Goal: Complete application form

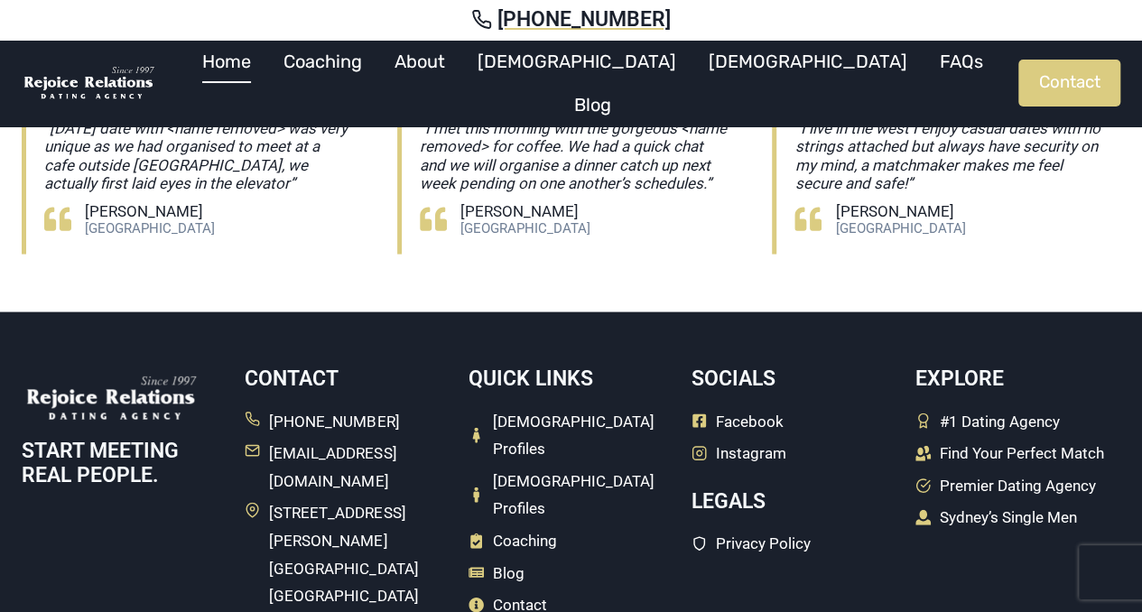
scroll to position [5246, 0]
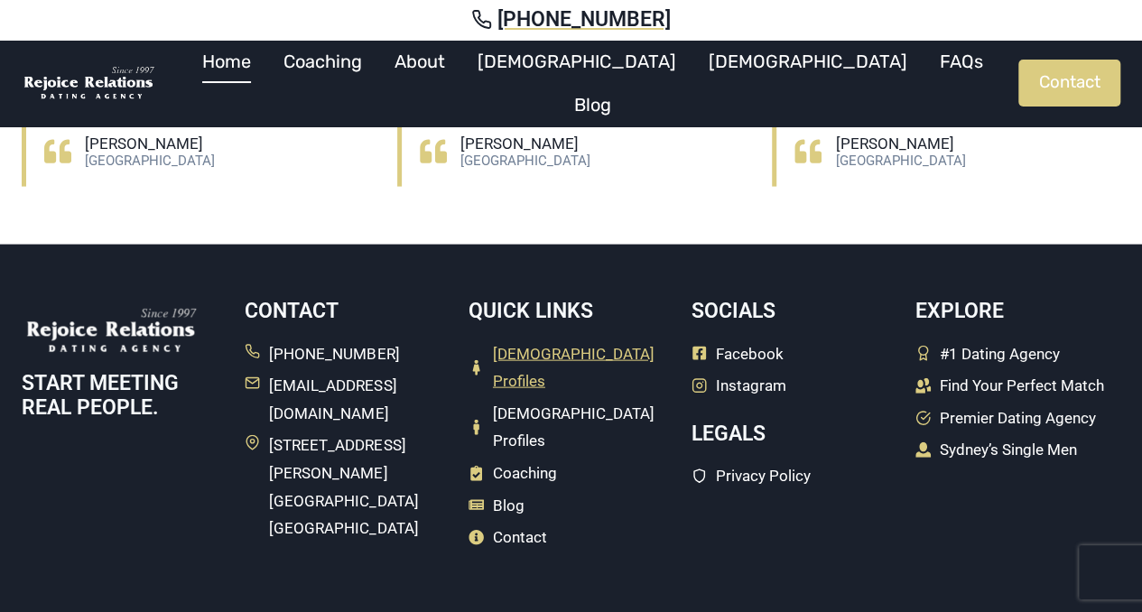
click at [551, 340] on span "[DEMOGRAPHIC_DATA] Profiles" at bounding box center [583, 367] width 181 height 55
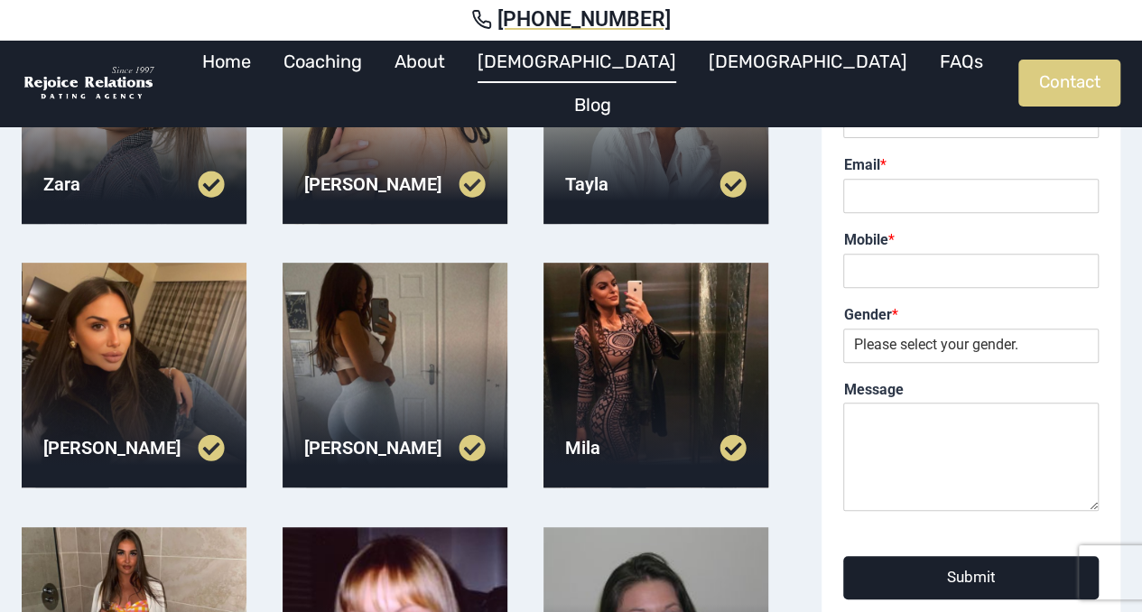
scroll to position [542, 0]
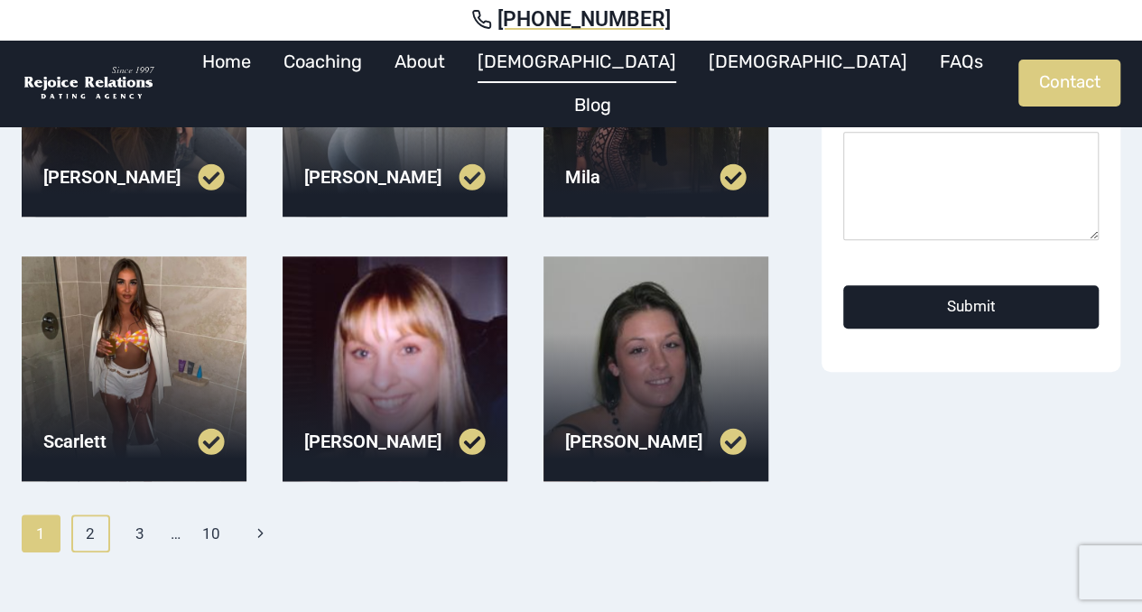
click at [93, 532] on link "2" at bounding box center [90, 533] width 39 height 38
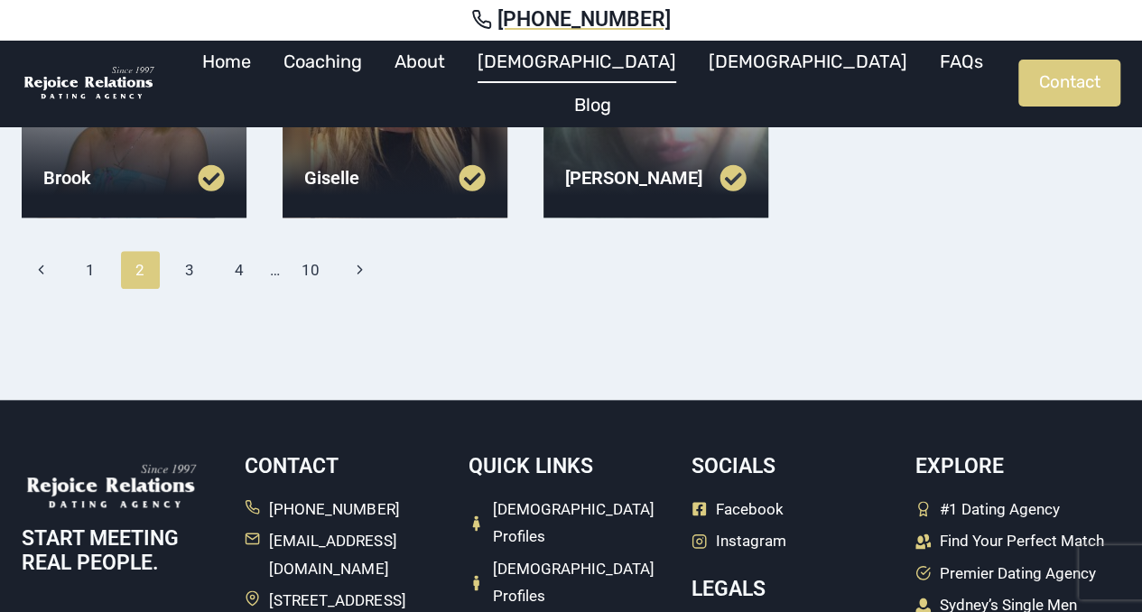
scroll to position [722, 0]
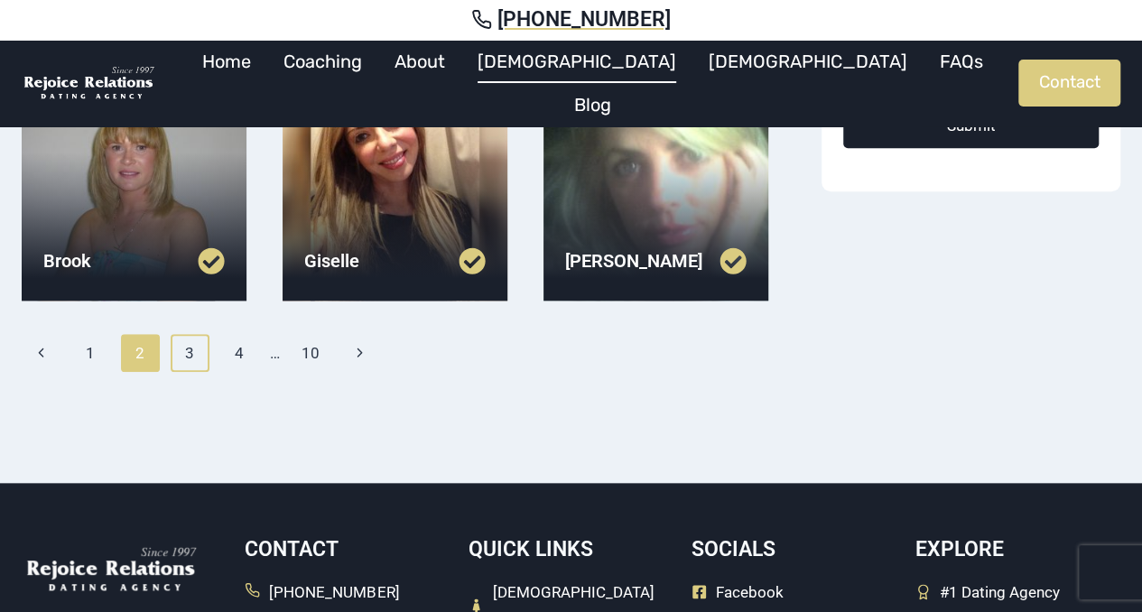
click at [186, 349] on link "3" at bounding box center [190, 353] width 39 height 38
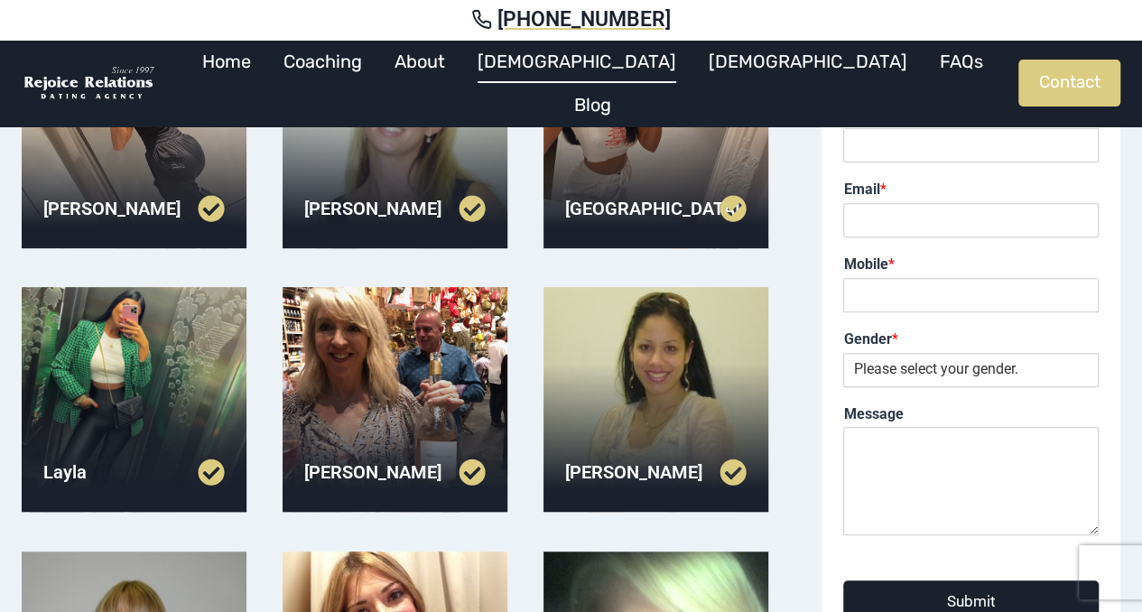
scroll to position [451, 0]
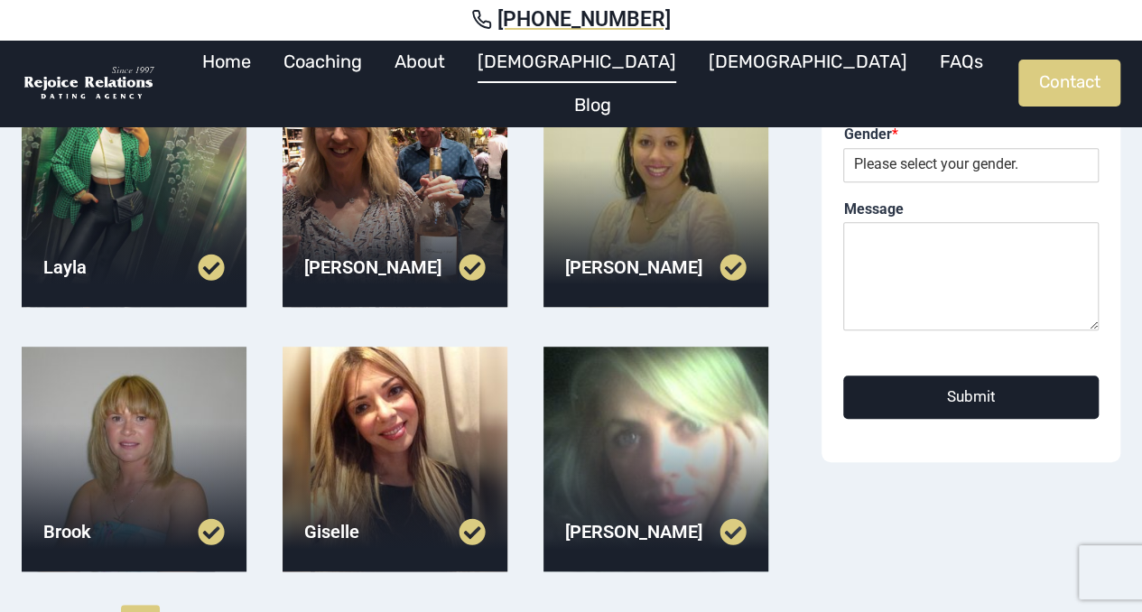
click at [179, 248] on div "Layla" at bounding box center [134, 267] width 225 height 70
click at [130, 239] on div "Layla" at bounding box center [134, 267] width 225 height 70
click at [56, 273] on link at bounding box center [88, 267] width 90 height 27
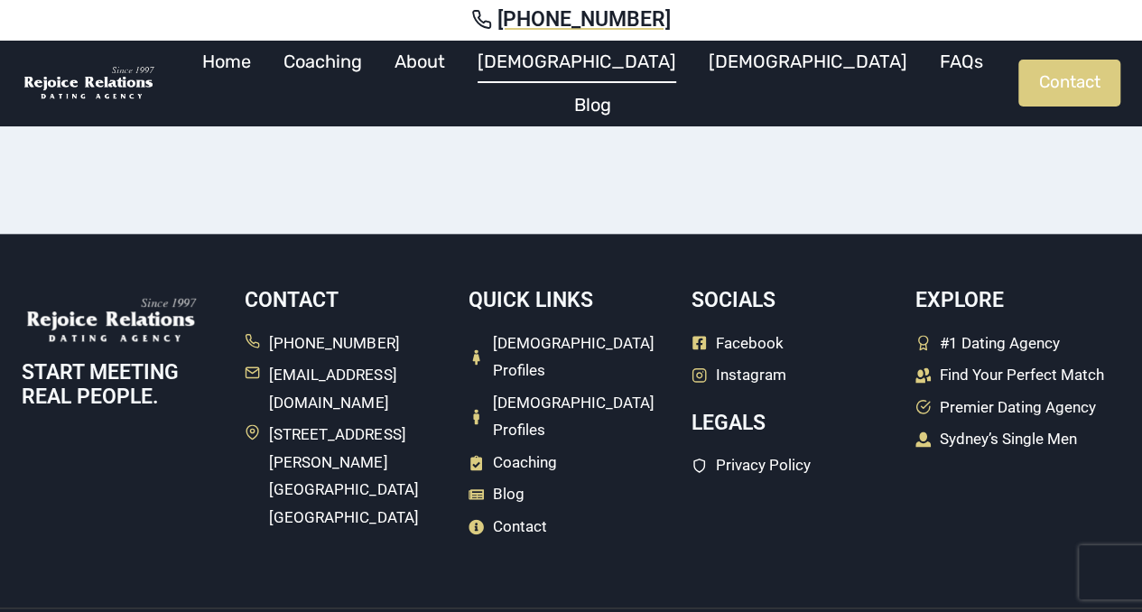
scroll to position [978, 0]
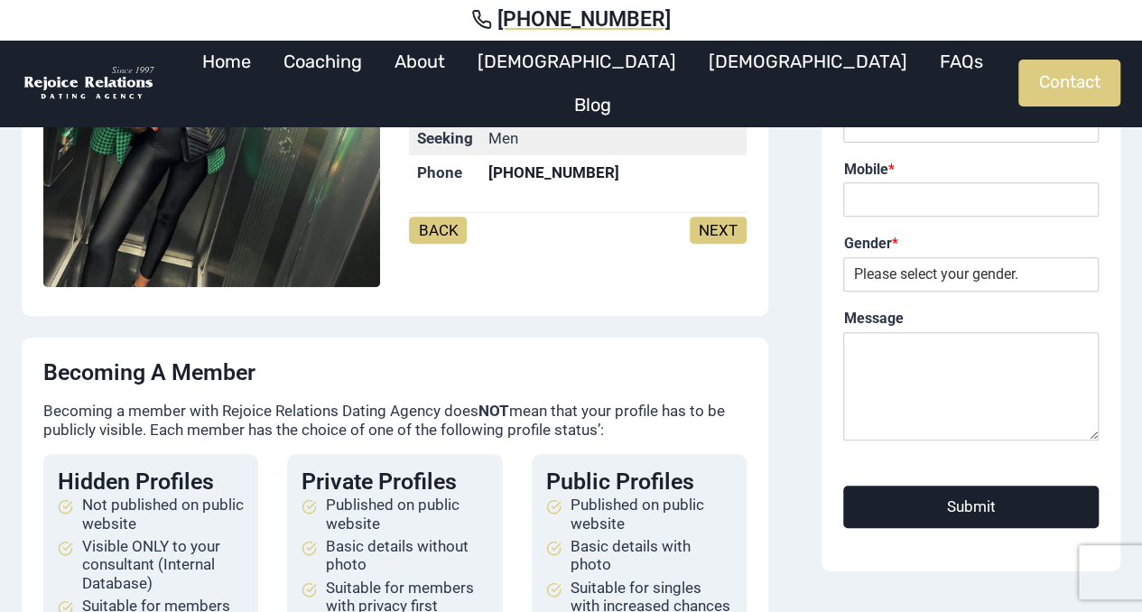
scroll to position [271, 0]
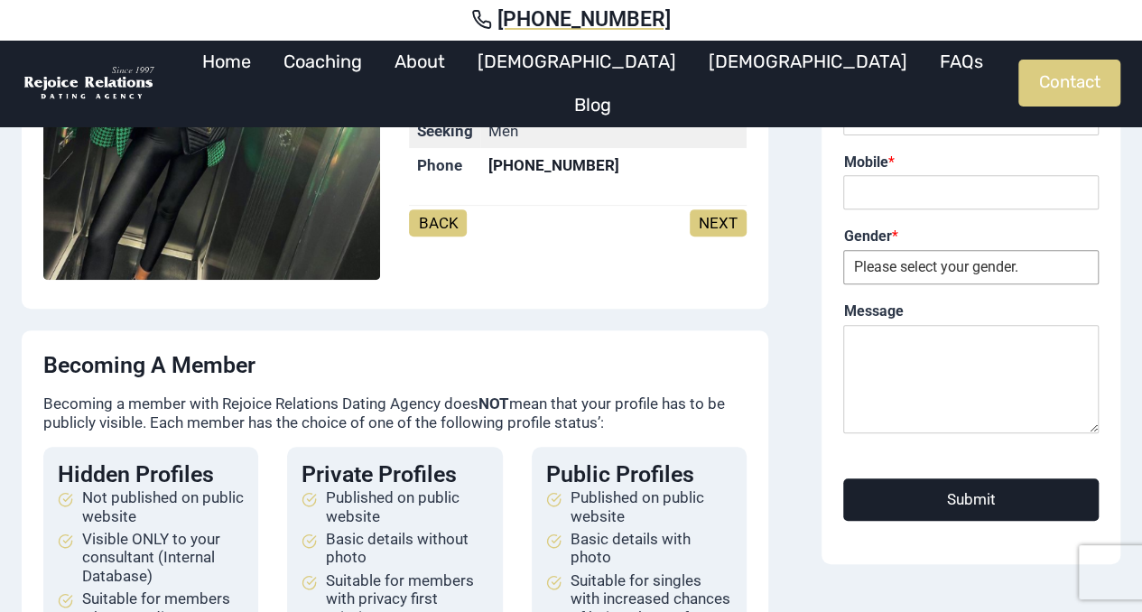
click at [895, 273] on select "Please select your gender. Male Female" at bounding box center [970, 267] width 255 height 34
select select "Male"
click at [843, 250] on select "Please select your gender. Male Female" at bounding box center [970, 267] width 255 height 34
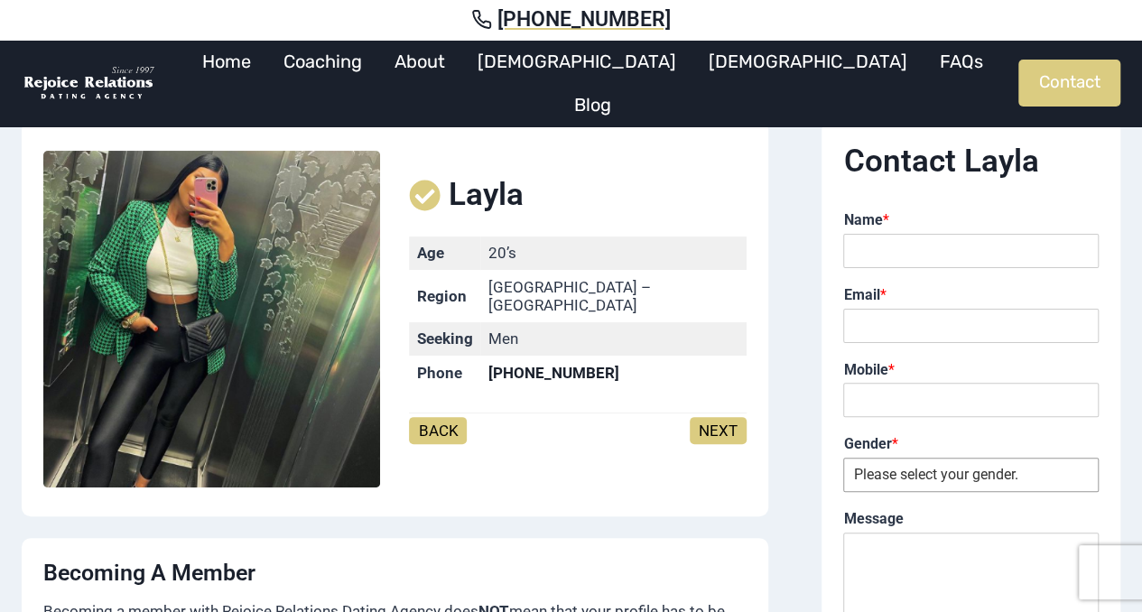
scroll to position [90, 0]
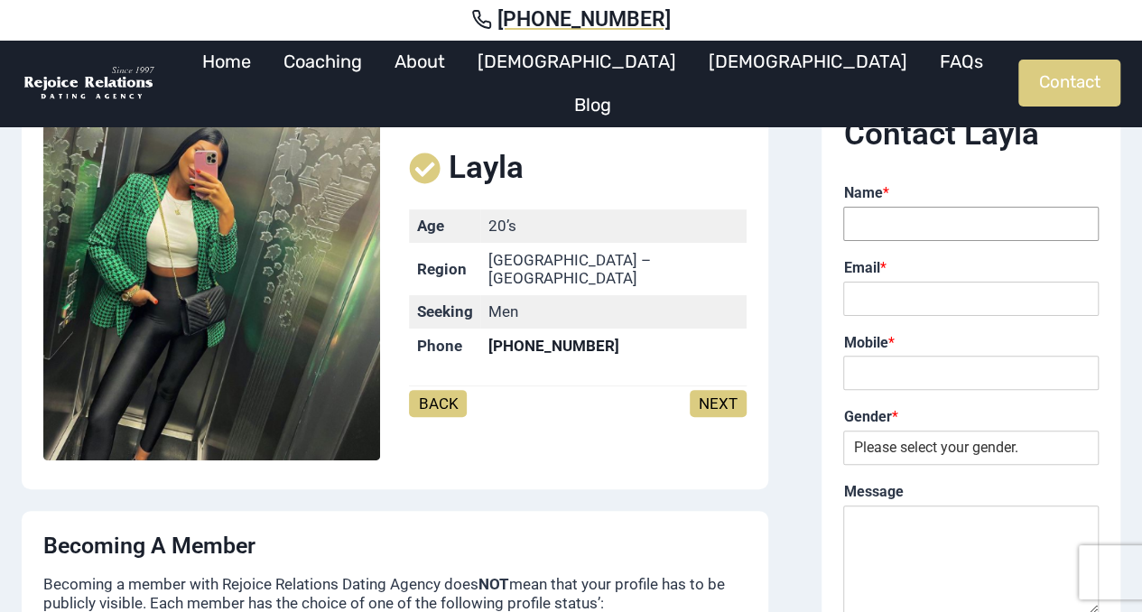
click at [933, 227] on input "Name *" at bounding box center [970, 224] width 255 height 34
type input "Ihab"
click at [907, 297] on input "Email *" at bounding box center [970, 299] width 255 height 34
type input "w"
type input "q"
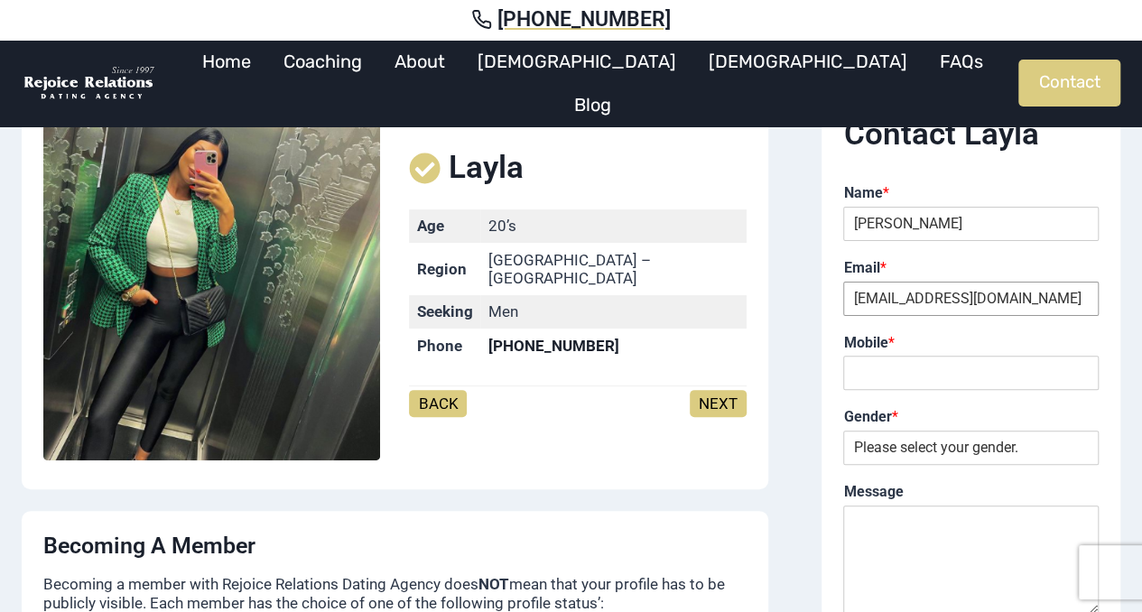
type input "ealqsrawi@yahoo.com"
click at [932, 364] on input "Mobile *" at bounding box center [970, 373] width 255 height 34
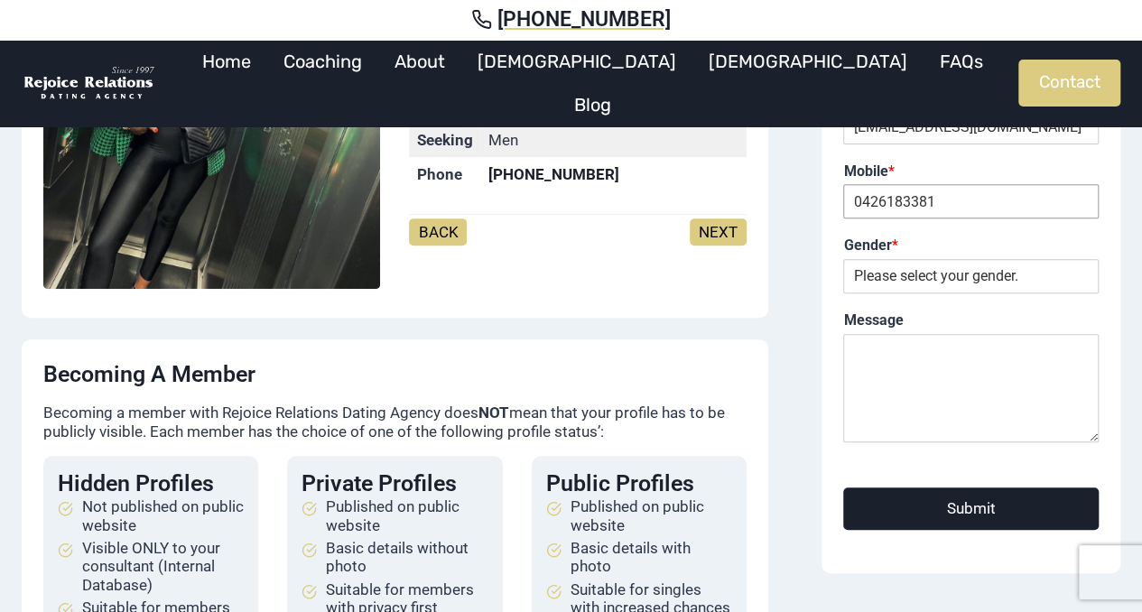
scroll to position [271, 0]
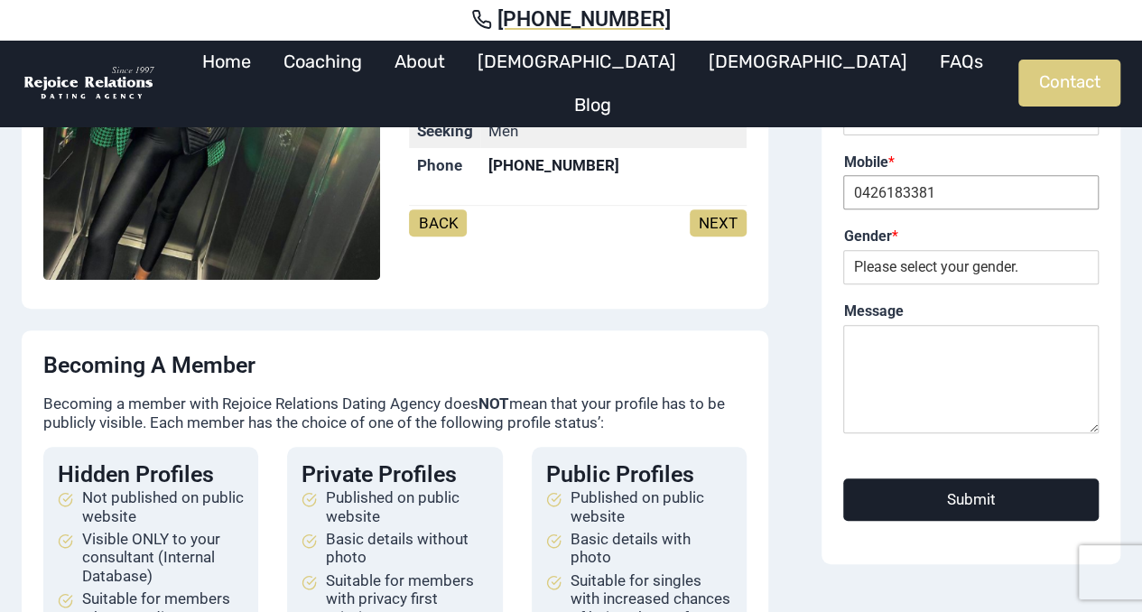
type input "0426183381"
click at [951, 491] on button "Submit" at bounding box center [970, 499] width 255 height 42
